Goal: Information Seeking & Learning: Understand process/instructions

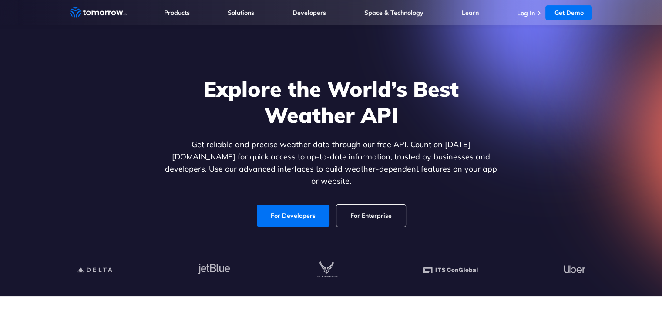
click at [285, 204] on link "For Developers" at bounding box center [293, 215] width 73 height 22
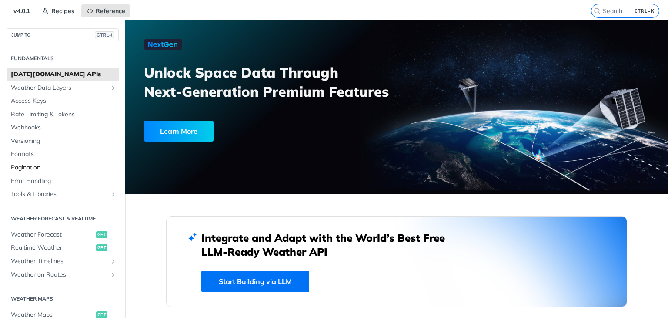
scroll to position [30, 0]
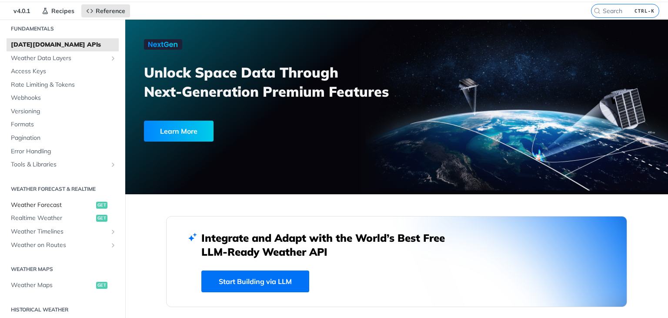
click at [58, 203] on span "Weather Forecast" at bounding box center [52, 205] width 83 height 9
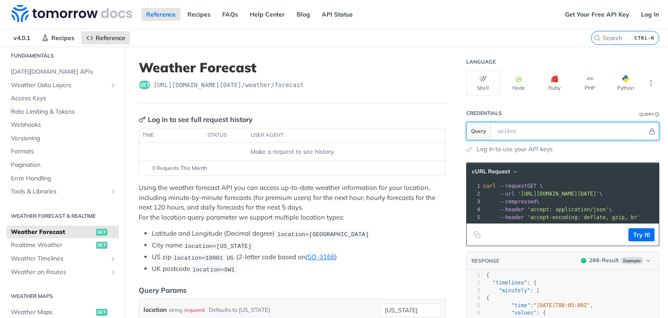
click at [546, 129] on input "text" at bounding box center [570, 130] width 154 height 17
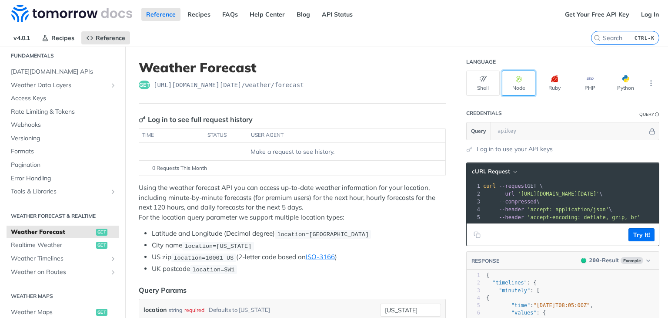
click at [507, 73] on button "Node" at bounding box center [518, 82] width 33 height 25
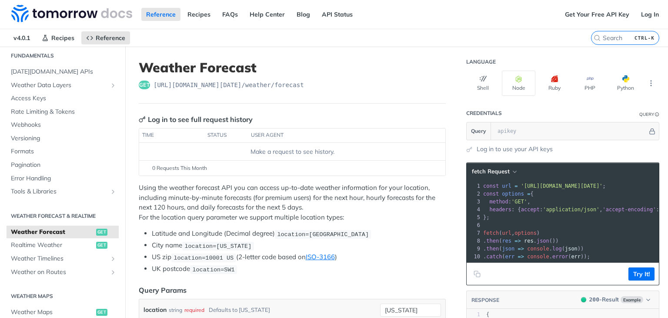
drag, startPoint x: 512, startPoint y: 184, endPoint x: 627, endPoint y: 184, distance: 115.7
click at [603, 184] on span "'[URL][DOMAIN_NAME][DATE]'" at bounding box center [562, 186] width 82 height 6
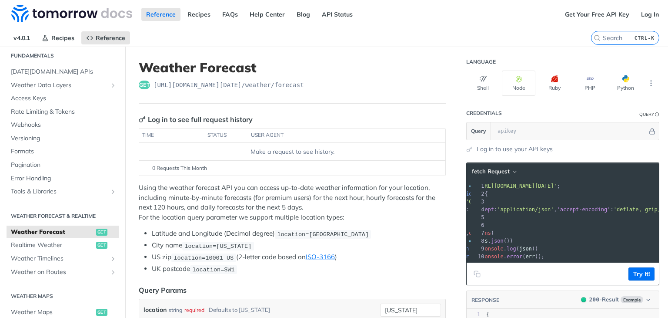
copy span "'[URL][DOMAIN_NAME][DATE]"
click at [510, 129] on input "text" at bounding box center [570, 130] width 154 height 17
click at [63, 14] on img at bounding box center [71, 13] width 121 height 17
